Goal: Task Accomplishment & Management: Manage account settings

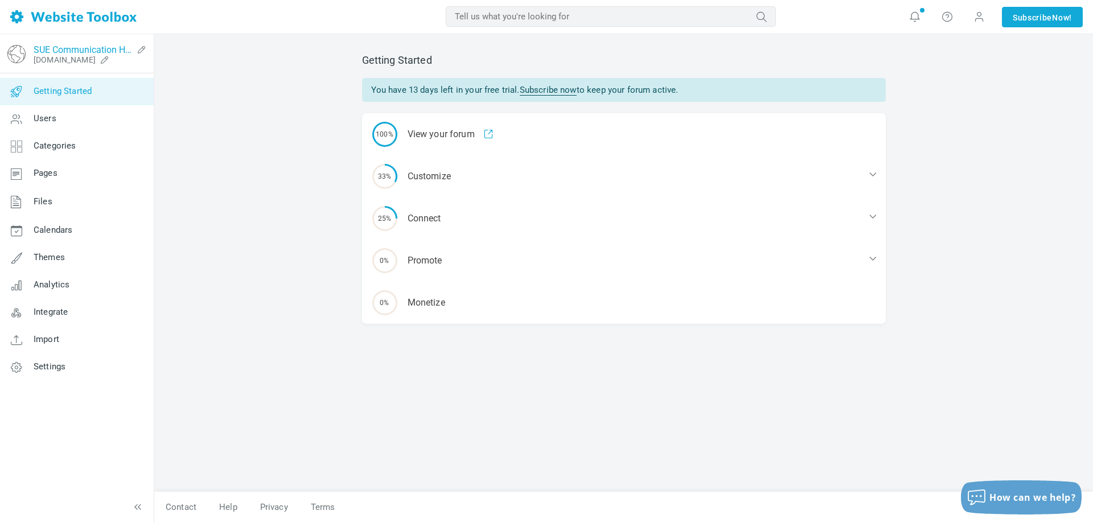
click at [69, 53] on link "SUE Communication Hub" at bounding box center [83, 49] width 99 height 11
click at [49, 177] on span "Pages" at bounding box center [46, 173] width 24 height 10
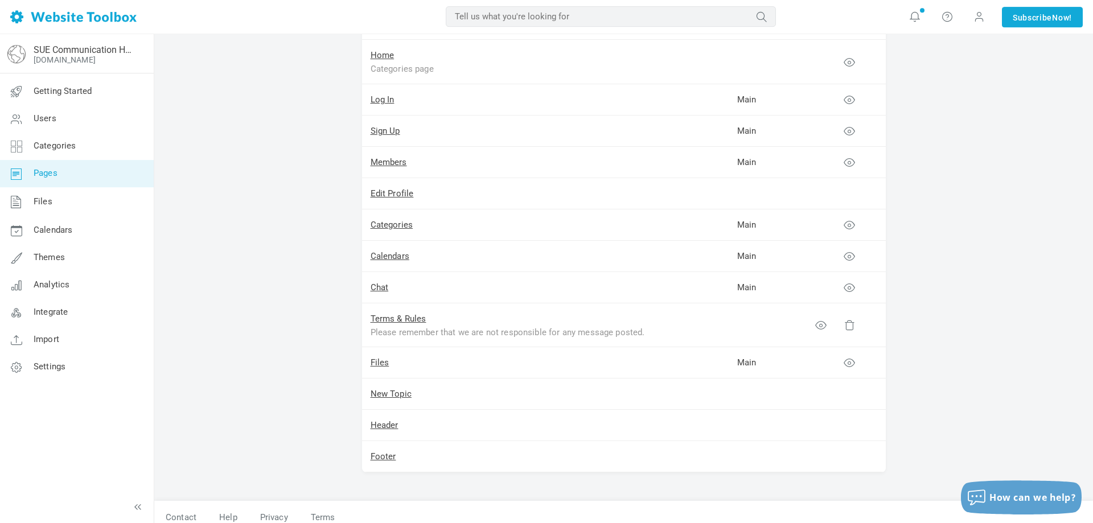
scroll to position [116, 0]
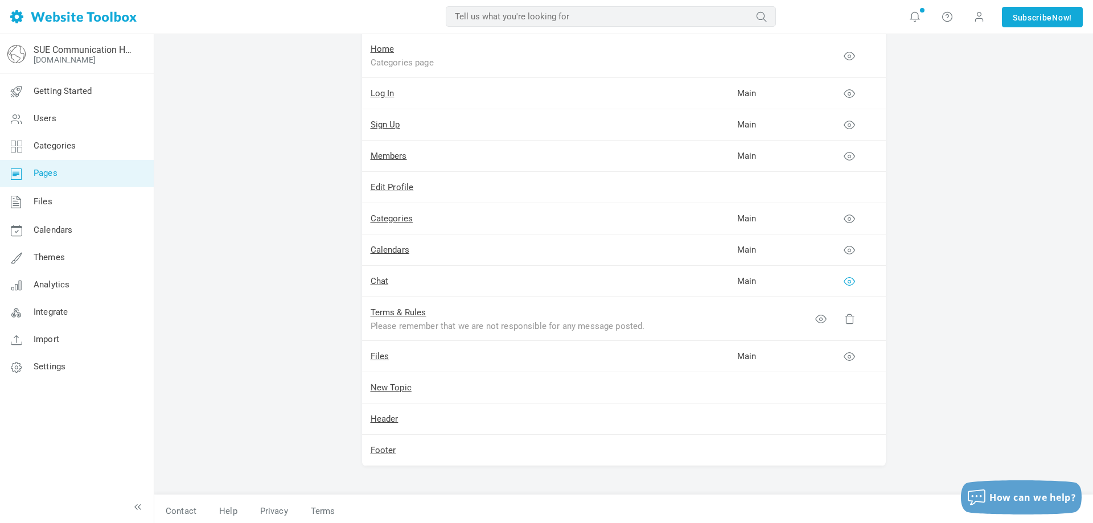
click at [847, 283] on icon at bounding box center [848, 280] width 11 height 11
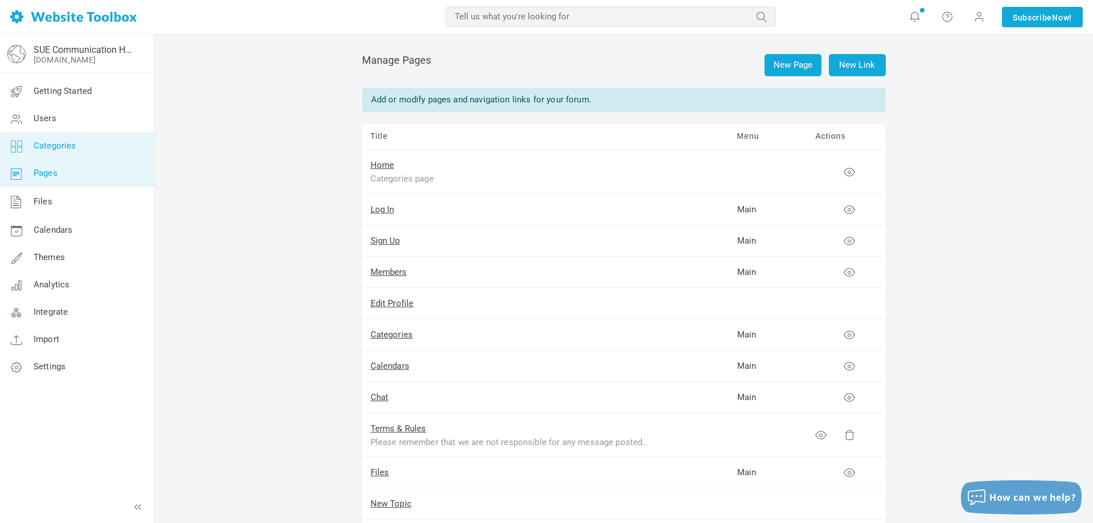
click at [26, 150] on icon at bounding box center [16, 146] width 34 height 27
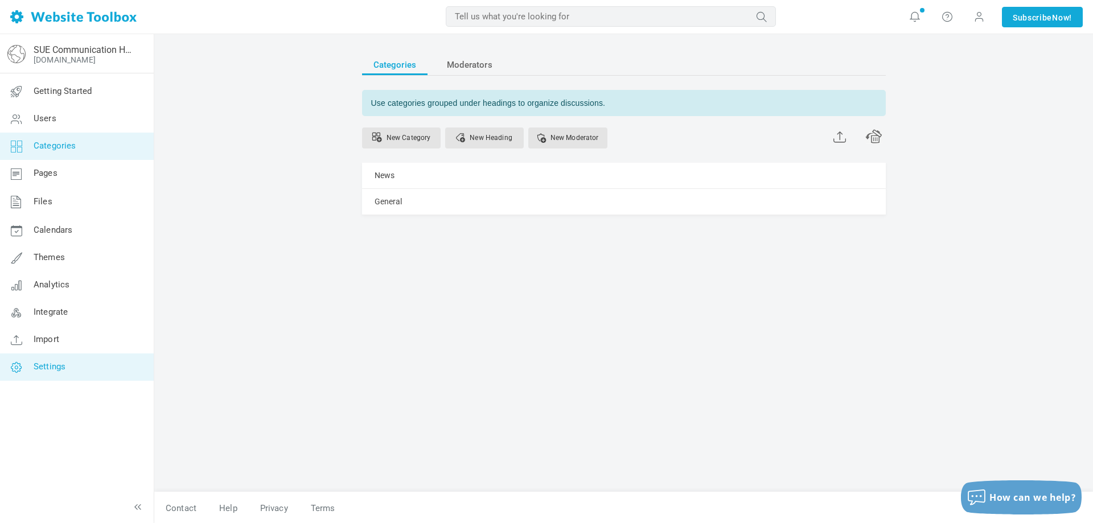
click at [55, 373] on link "Settings" at bounding box center [76, 366] width 154 height 27
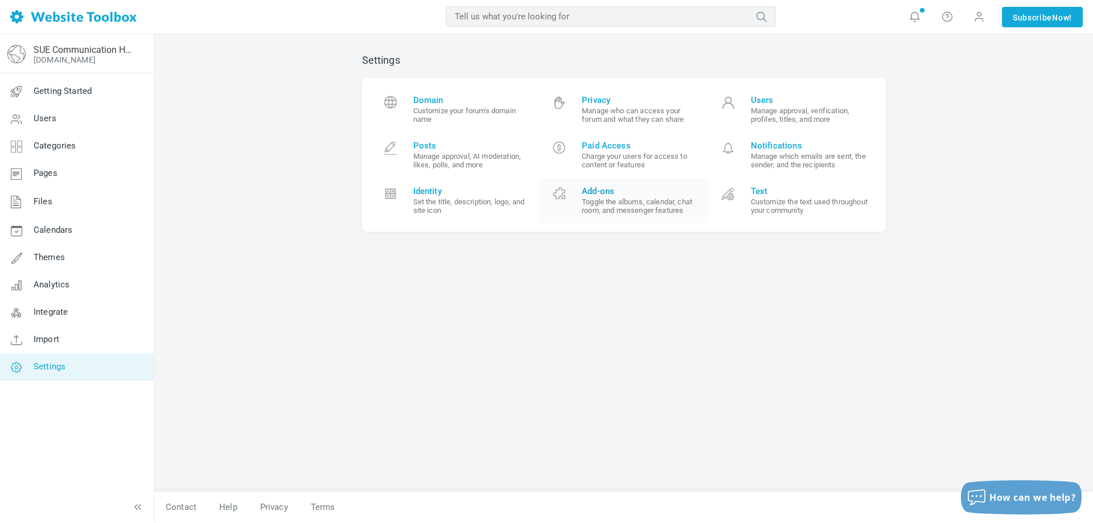
click at [648, 215] on link "Add-ons Toggle the albums, calendar, chat room, and messenger features" at bounding box center [623, 201] width 169 height 46
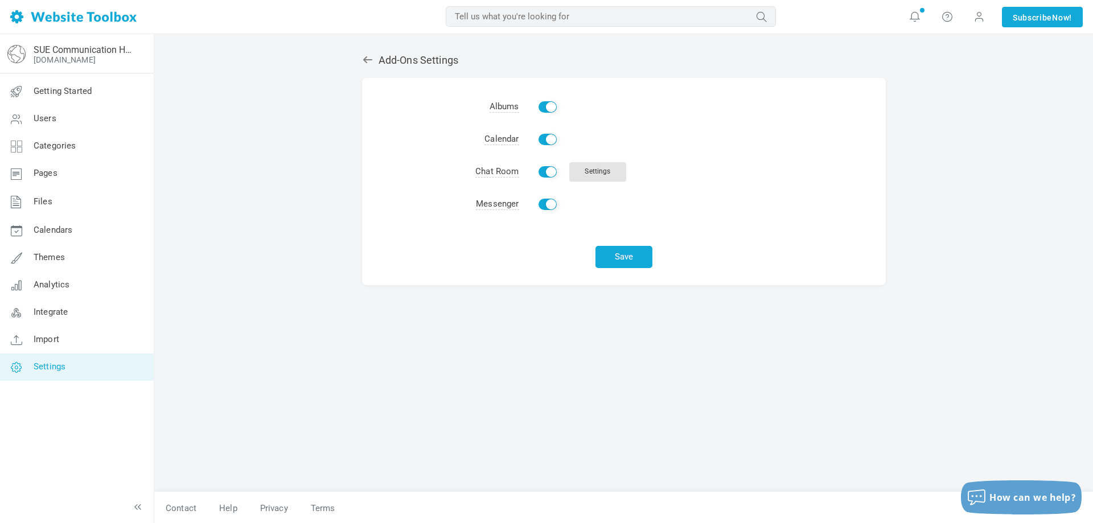
click at [550, 168] on input "Enable" at bounding box center [547, 171] width 18 height 11
checkbox input "false"
click at [547, 144] on input "Enable" at bounding box center [547, 139] width 18 height 11
checkbox input "false"
click at [545, 107] on input "Enable" at bounding box center [547, 106] width 18 height 11
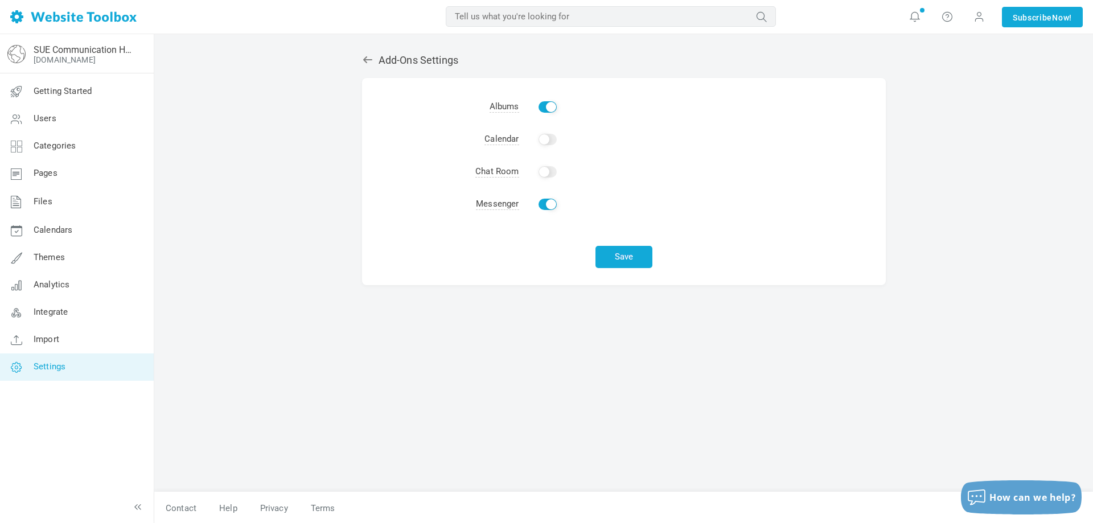
checkbox input "false"
drag, startPoint x: 540, startPoint y: 209, endPoint x: 550, endPoint y: 225, distance: 18.2
click at [541, 209] on td "Enable" at bounding box center [702, 204] width 366 height 32
drag, startPoint x: 542, startPoint y: 203, endPoint x: 549, endPoint y: 205, distance: 7.2
click at [542, 203] on input "Enable" at bounding box center [547, 204] width 18 height 11
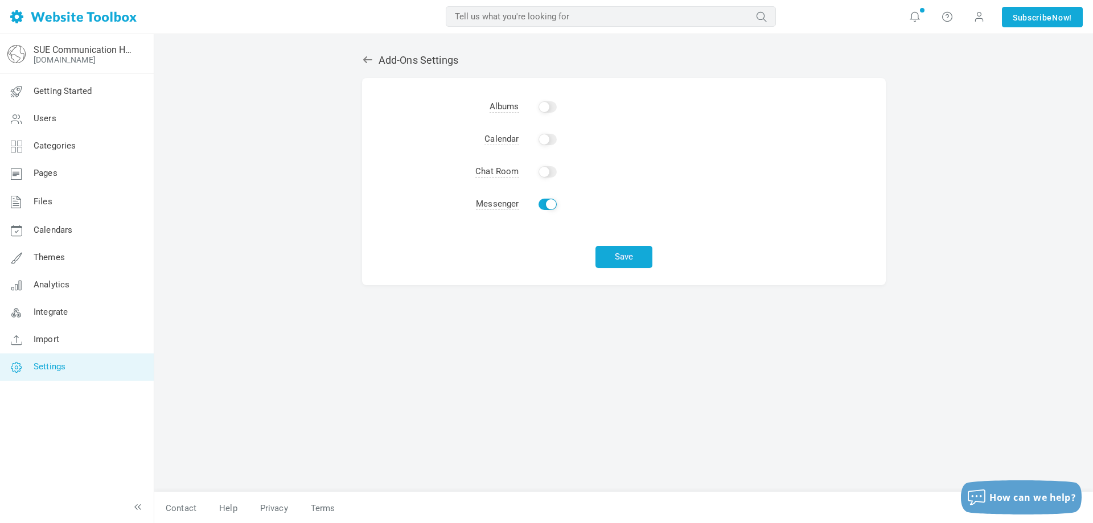
checkbox input "false"
click at [640, 265] on button "Save" at bounding box center [623, 257] width 57 height 22
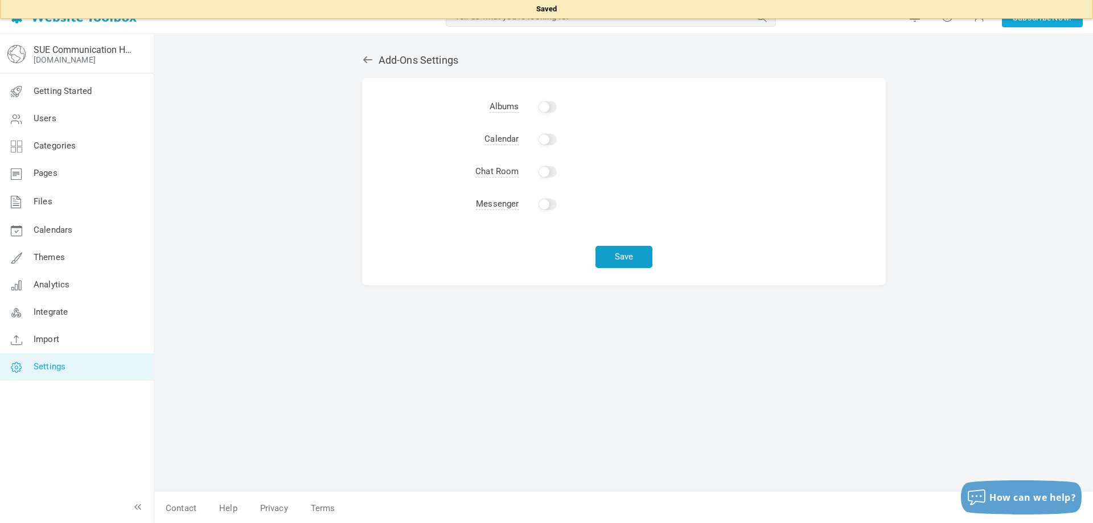
click at [613, 256] on button "Save" at bounding box center [623, 257] width 57 height 22
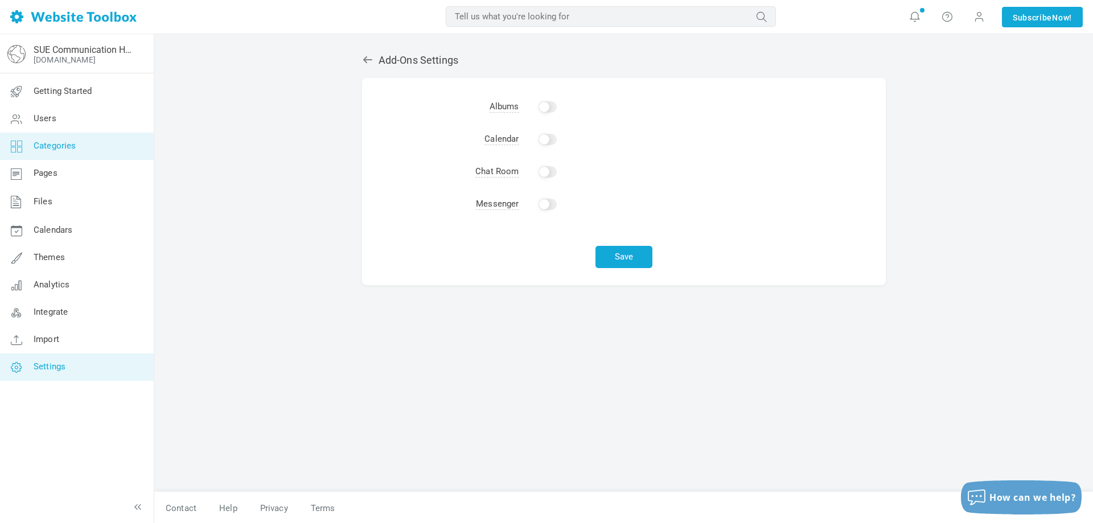
click at [47, 146] on span "Categories" at bounding box center [55, 146] width 43 height 10
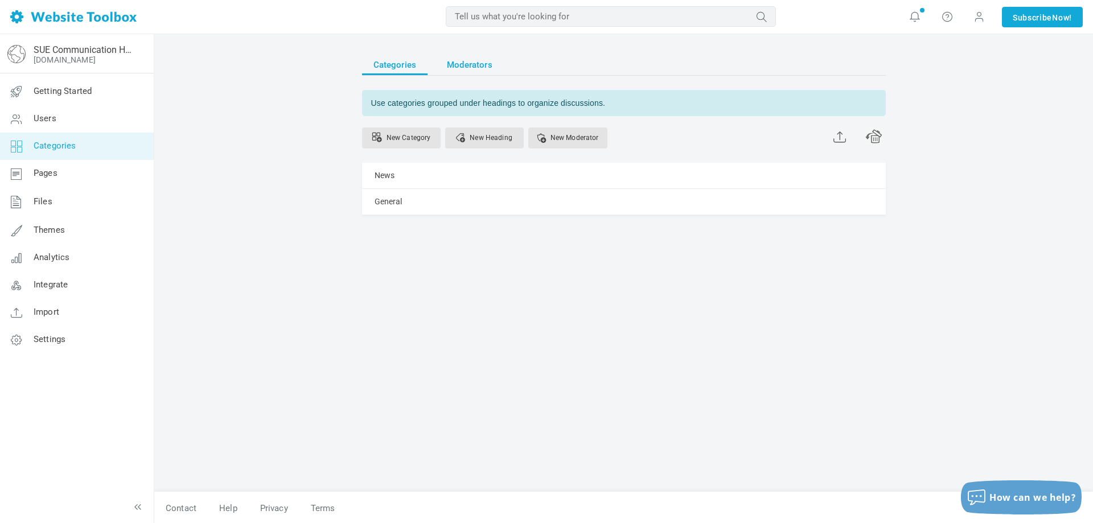
click at [489, 64] on span "Moderators" at bounding box center [470, 65] width 46 height 20
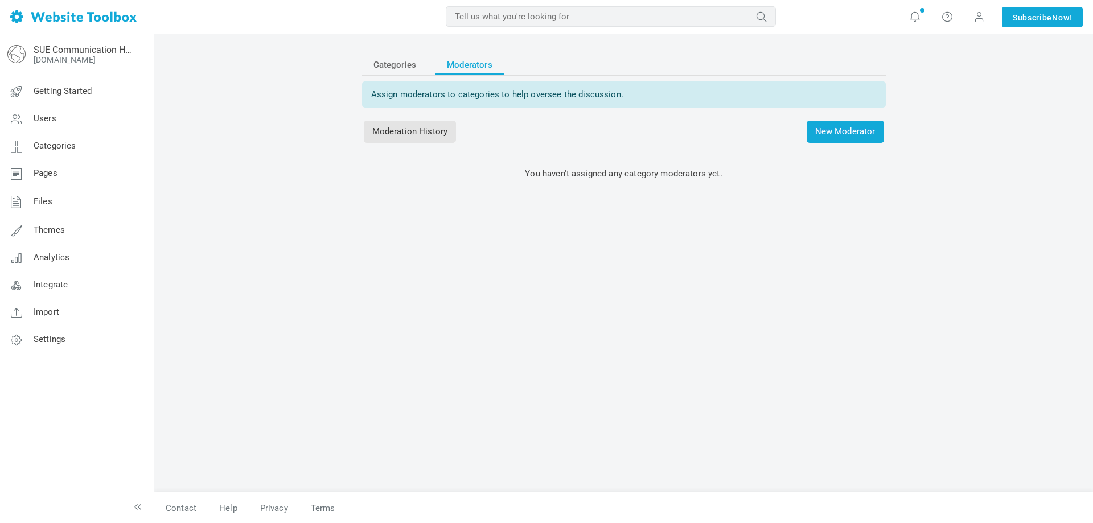
click at [390, 61] on span "Categories" at bounding box center [394, 65] width 43 height 20
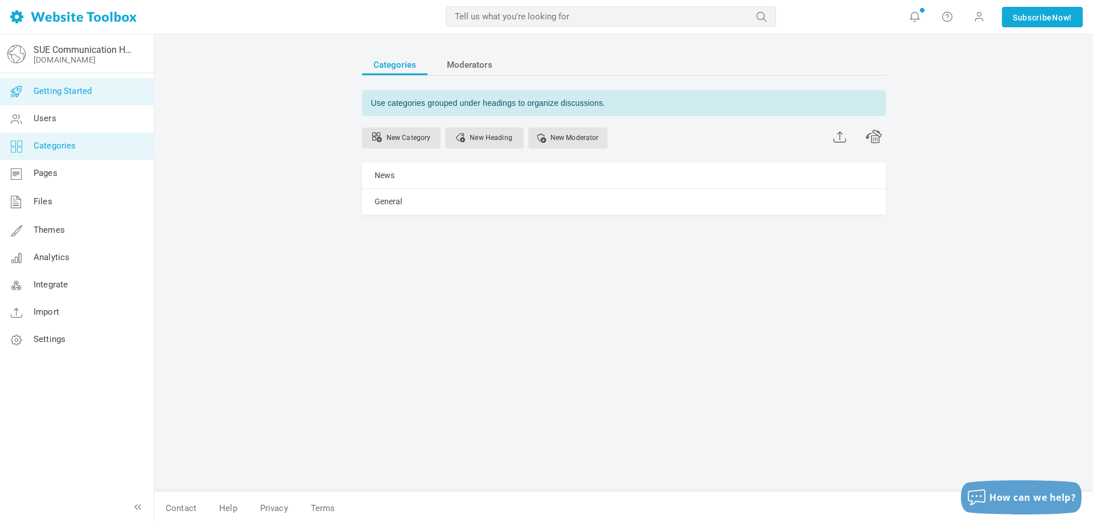
click at [46, 92] on span "Getting Started" at bounding box center [63, 91] width 58 height 10
